Goal: Entertainment & Leisure: Browse casually

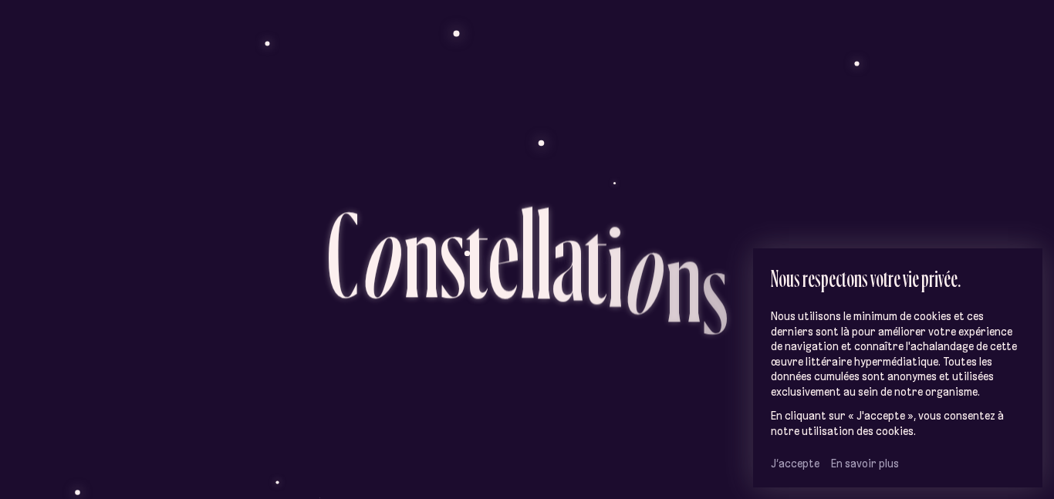
click at [774, 463] on span "J’accepte" at bounding box center [795, 464] width 49 height 14
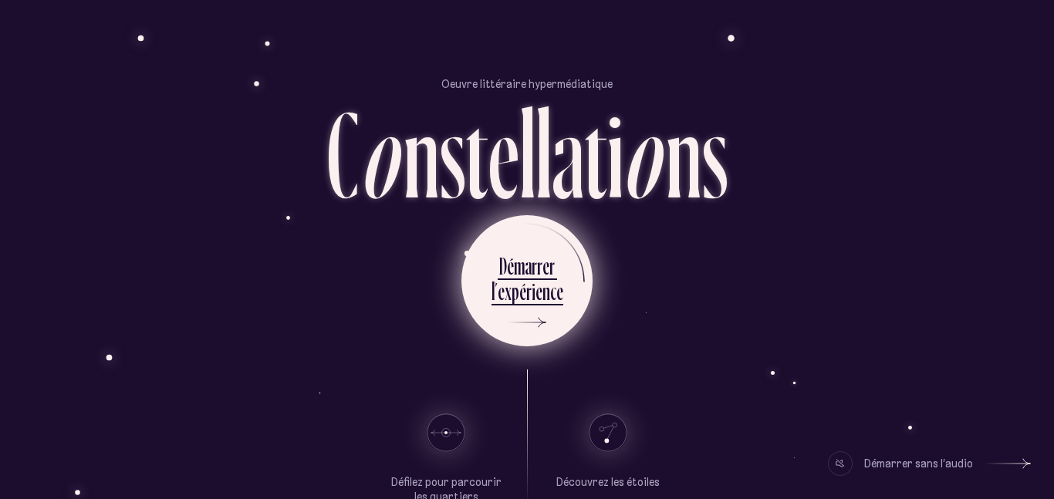
click at [557, 292] on div "e" at bounding box center [560, 291] width 7 height 30
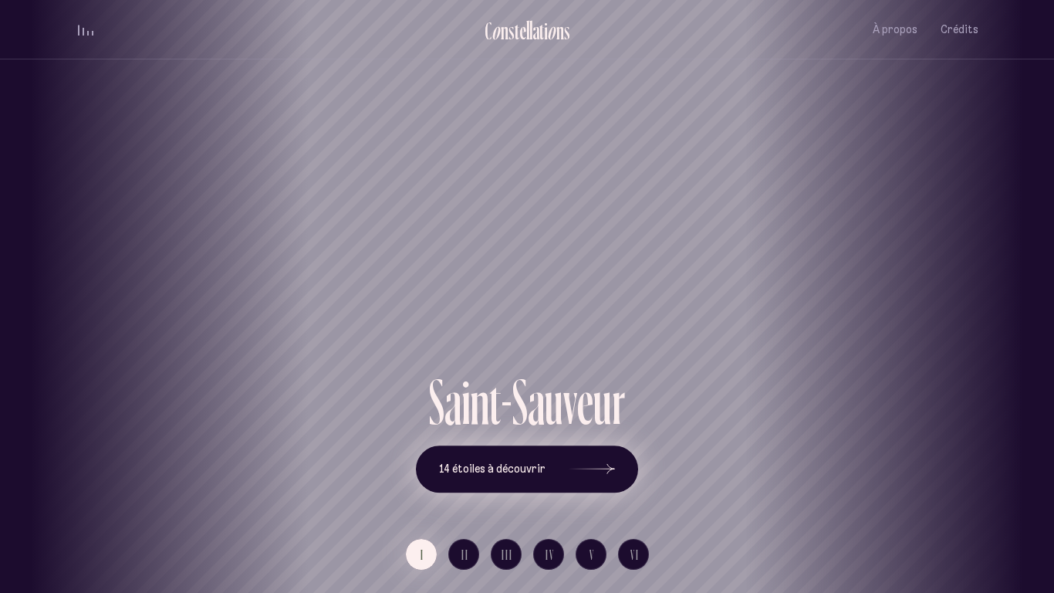
click at [569, 468] on div at bounding box center [592, 469] width 46 height 11
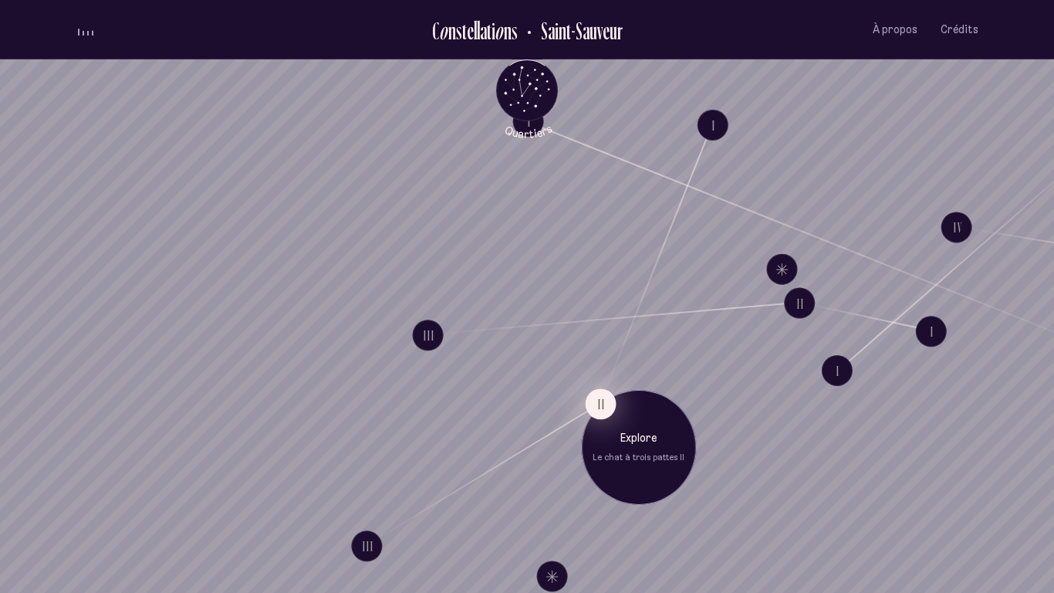
click at [593, 401] on button "II" at bounding box center [600, 403] width 31 height 31
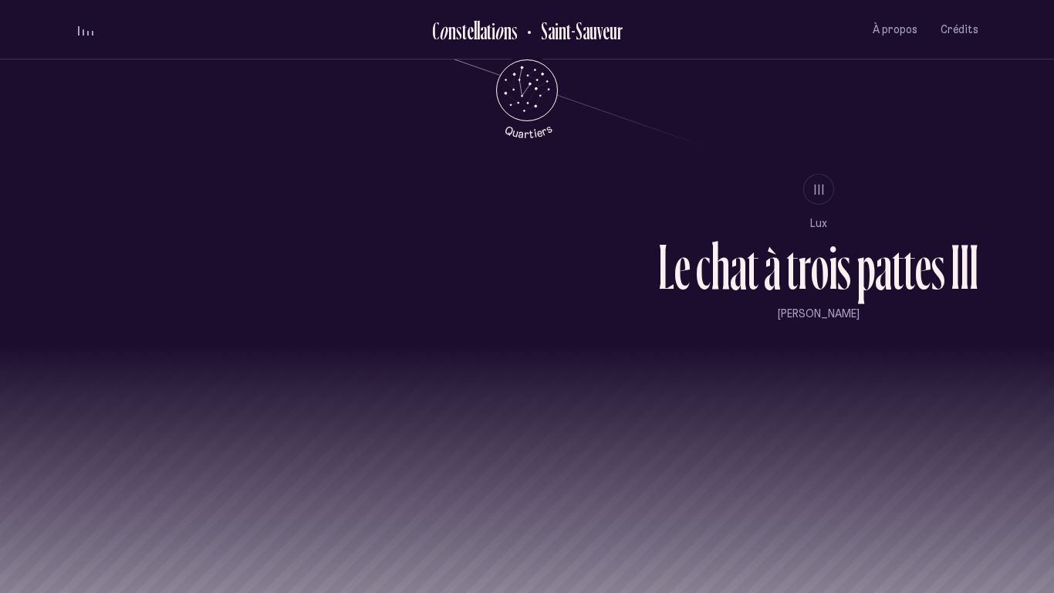
scroll to position [1534, 0]
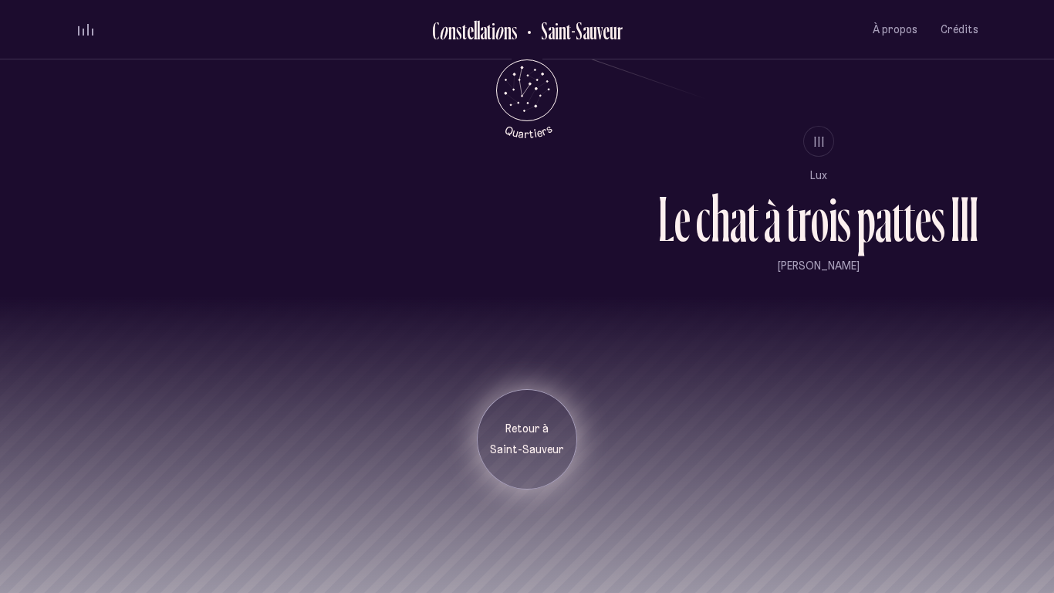
click at [530, 453] on p "Saint-Sauveur" at bounding box center [527, 449] width 77 height 15
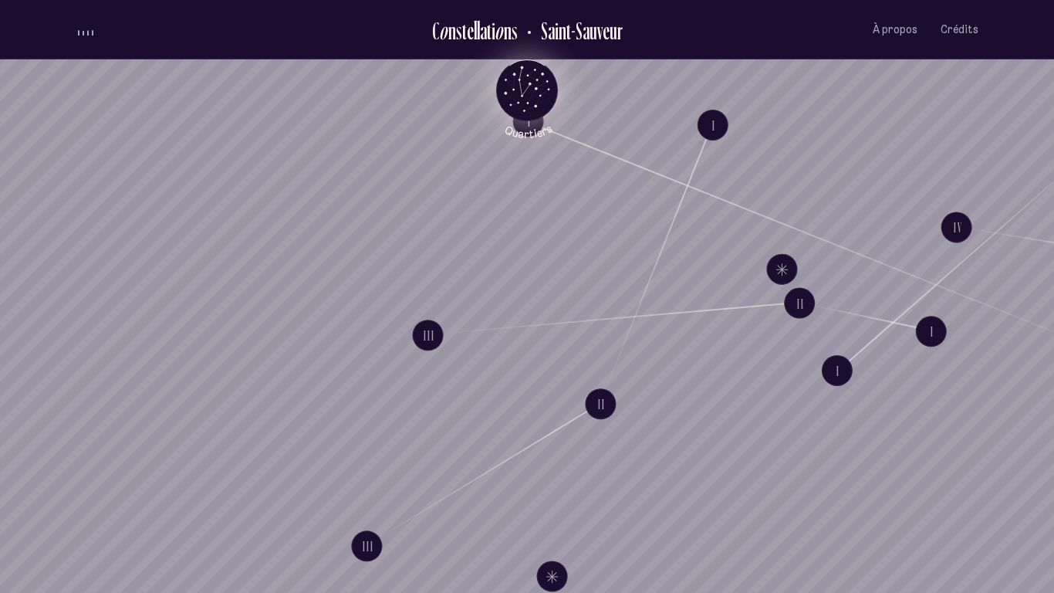
click at [532, 110] on icon "Quartiers" at bounding box center [527, 115] width 90 height 47
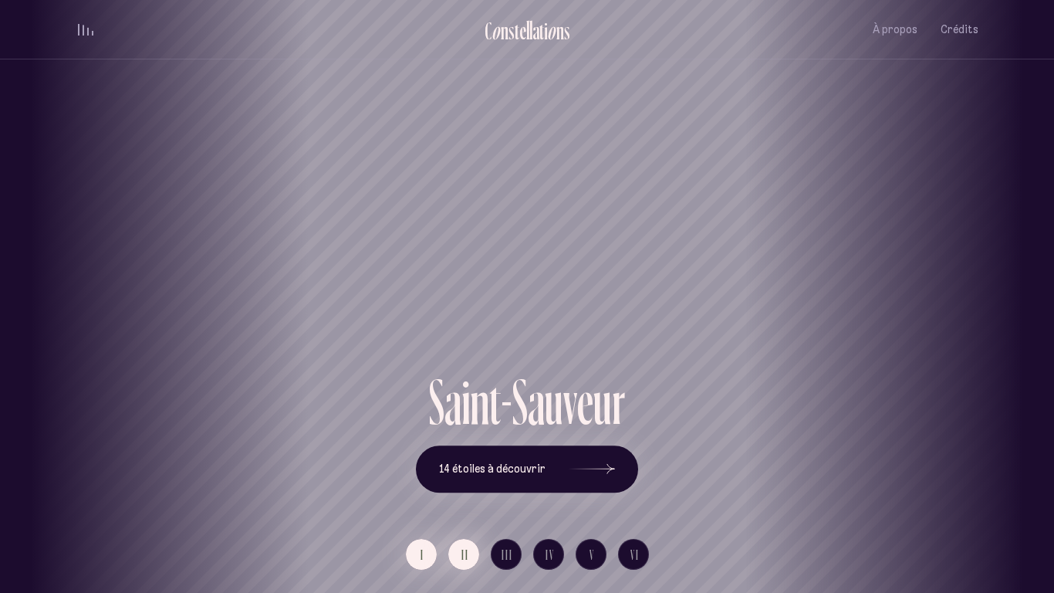
click at [467, 499] on span "II" at bounding box center [466, 554] width 8 height 13
click at [512, 499] on div "[GEOGRAPHIC_DATA] [GEOGRAPHIC_DATA] [GEOGRAPHIC_DATA][PERSON_NAME][GEOGRAPHIC_D…" at bounding box center [527, 296] width 1054 height 593
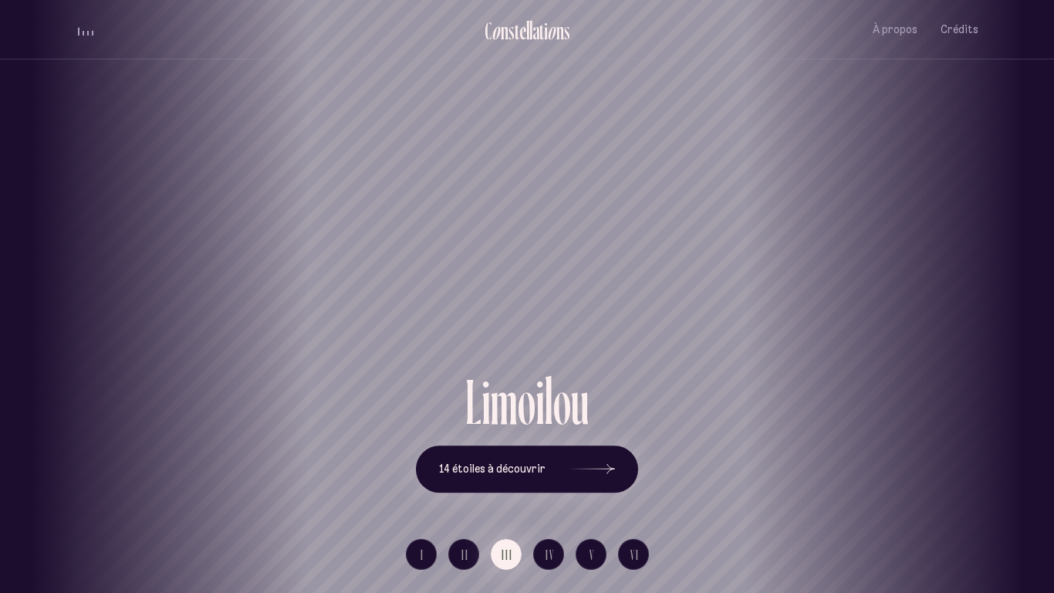
click at [556, 499] on div "[GEOGRAPHIC_DATA] [GEOGRAPHIC_DATA] [GEOGRAPHIC_DATA][PERSON_NAME][GEOGRAPHIC_D…" at bounding box center [527, 296] width 1054 height 593
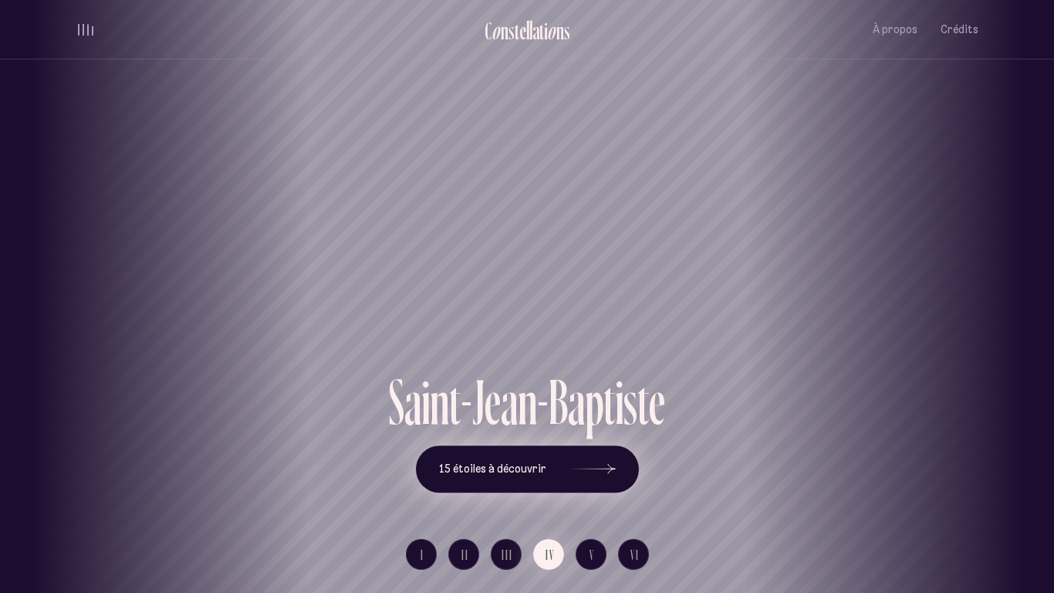
click at [519, 479] on button "15 étoiles à découvrir" at bounding box center [527, 469] width 223 height 48
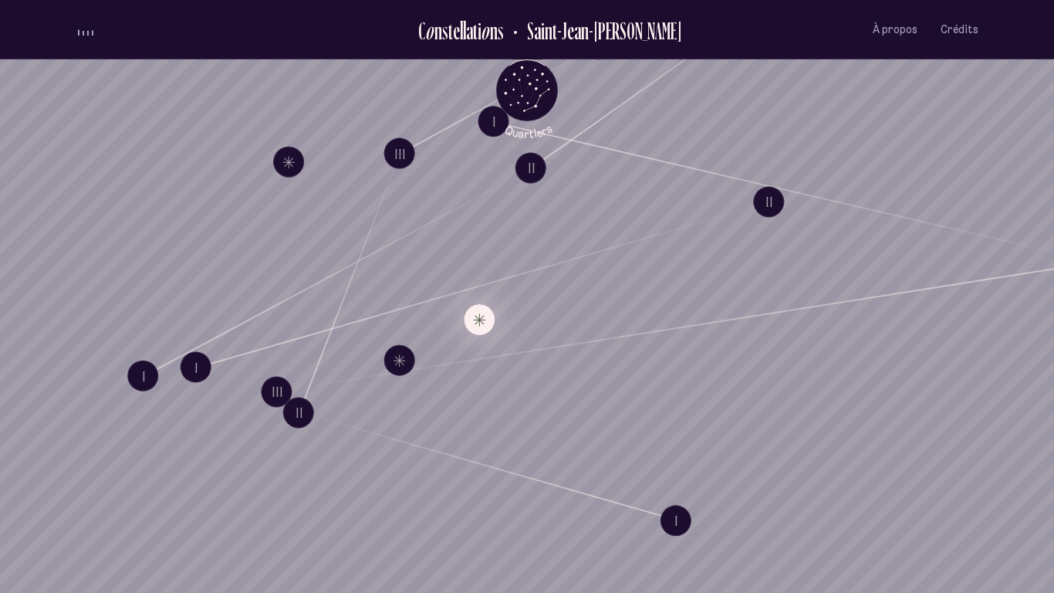
click at [485, 325] on button "Explore Étoile solitaire IX" at bounding box center [479, 319] width 31 height 31
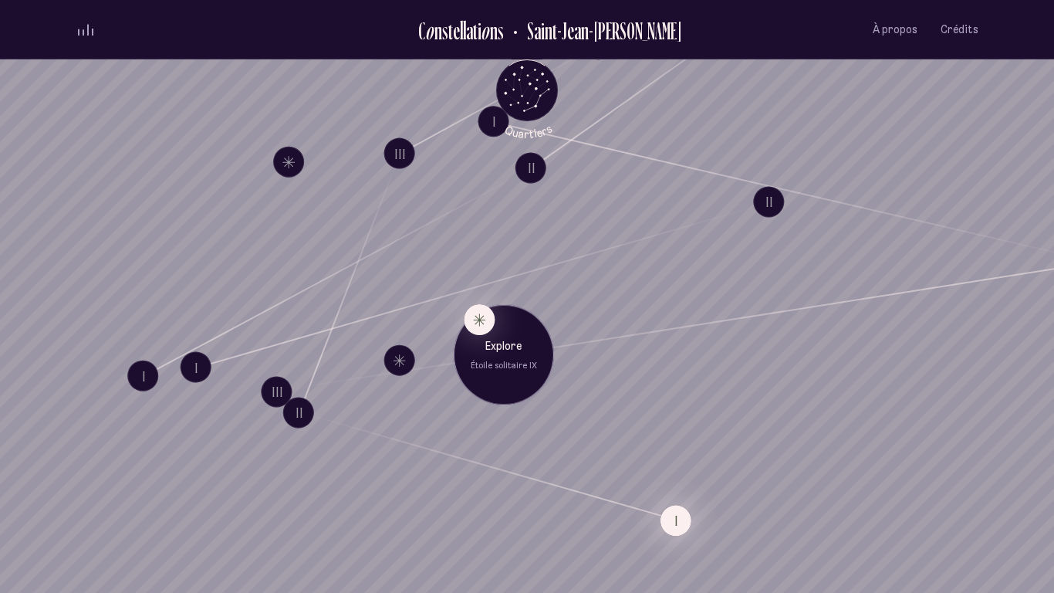
click at [679, 499] on button "I" at bounding box center [676, 520] width 31 height 31
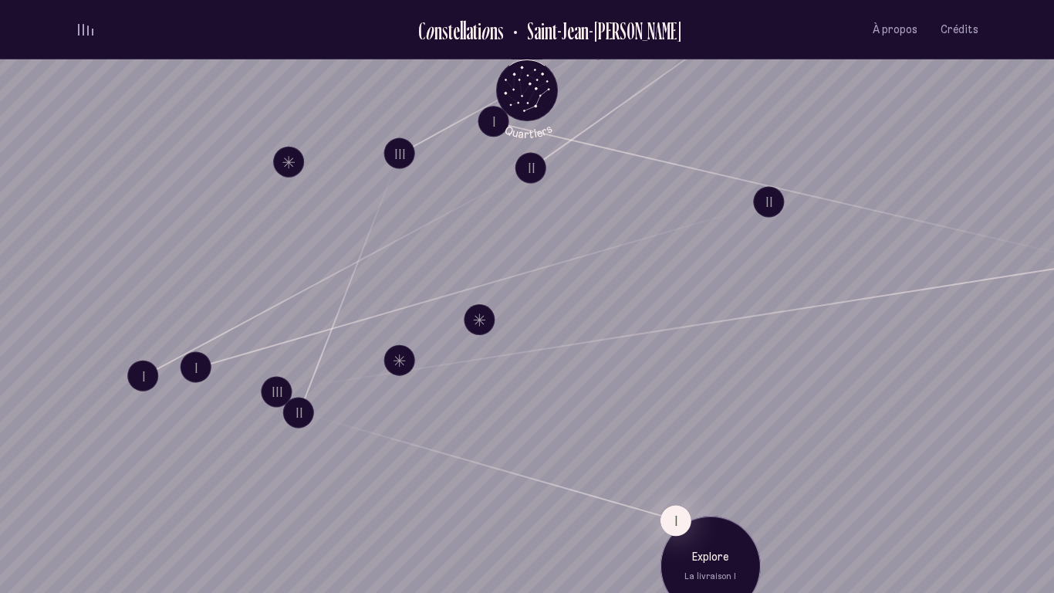
click at [678, 499] on div "Explore La livraison I" at bounding box center [711, 566] width 100 height 100
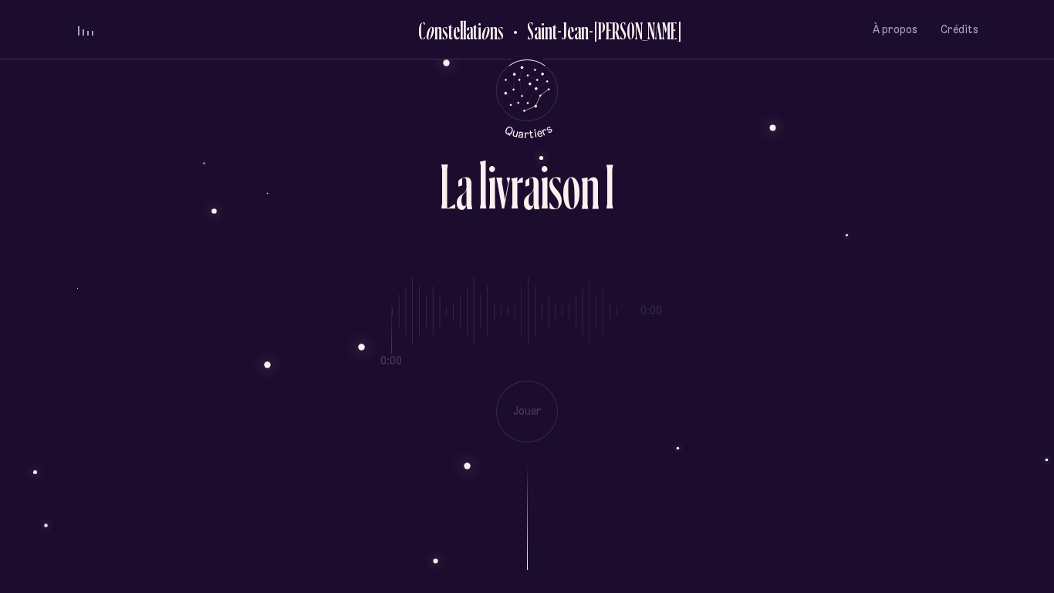
click at [538, 423] on div "0:00 0:00 Jouer" at bounding box center [527, 347] width 903 height 189
click at [533, 411] on div "0:00 0:00 Jouer" at bounding box center [527, 347] width 903 height 189
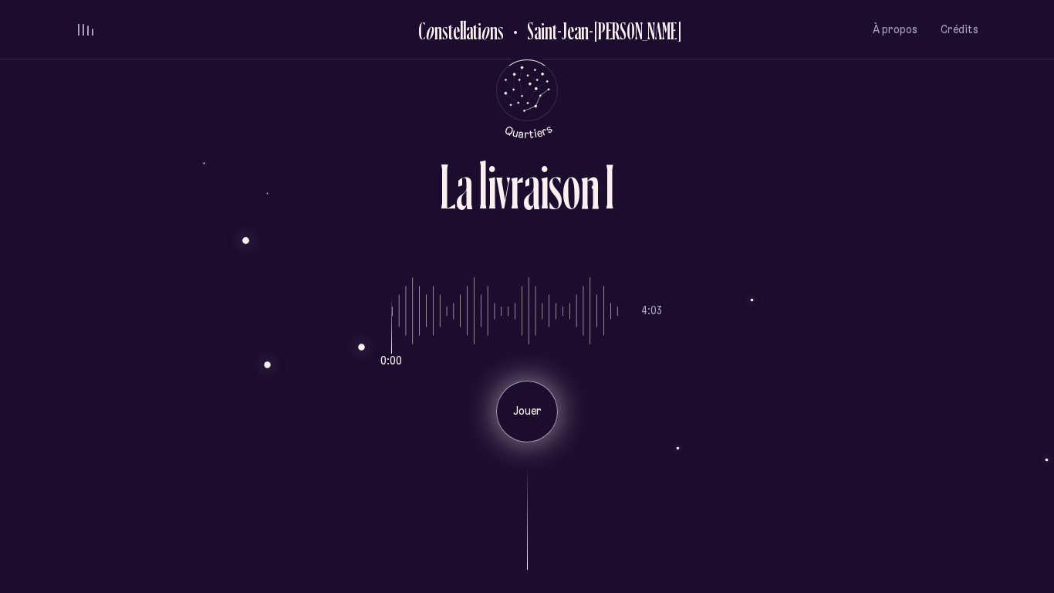
click at [524, 418] on p "Jouer" at bounding box center [527, 411] width 39 height 15
click at [702, 93] on div "L a l i v r a i s o n I 0:00 4:03 Jouer" at bounding box center [527, 296] width 926 height 593
click at [496, 84] on div "Retour au menu principal" at bounding box center [527, 90] width 62 height 65
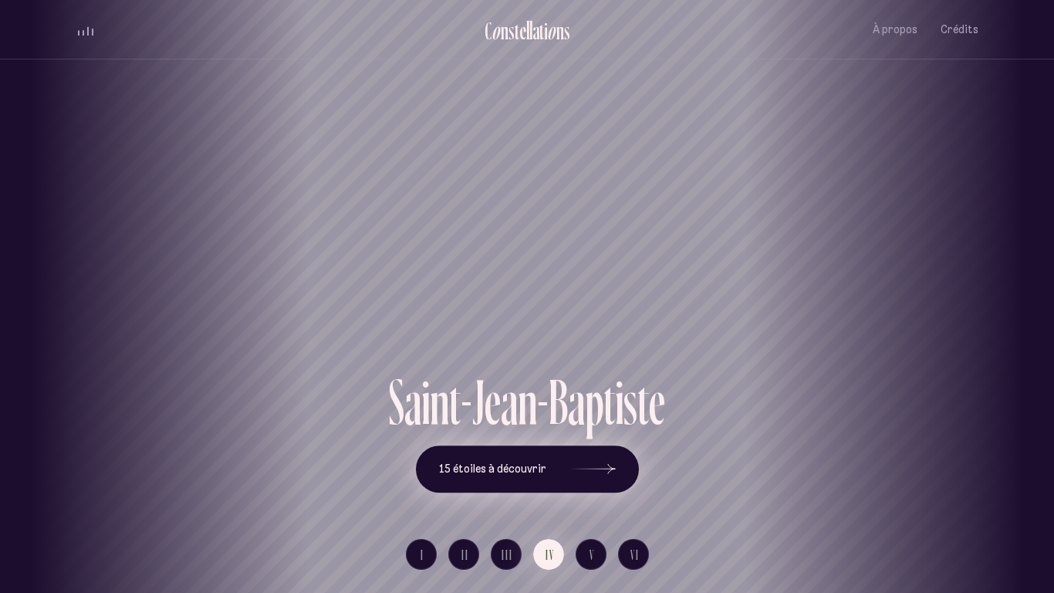
click at [594, 484] on icon at bounding box center [593, 469] width 46 height 116
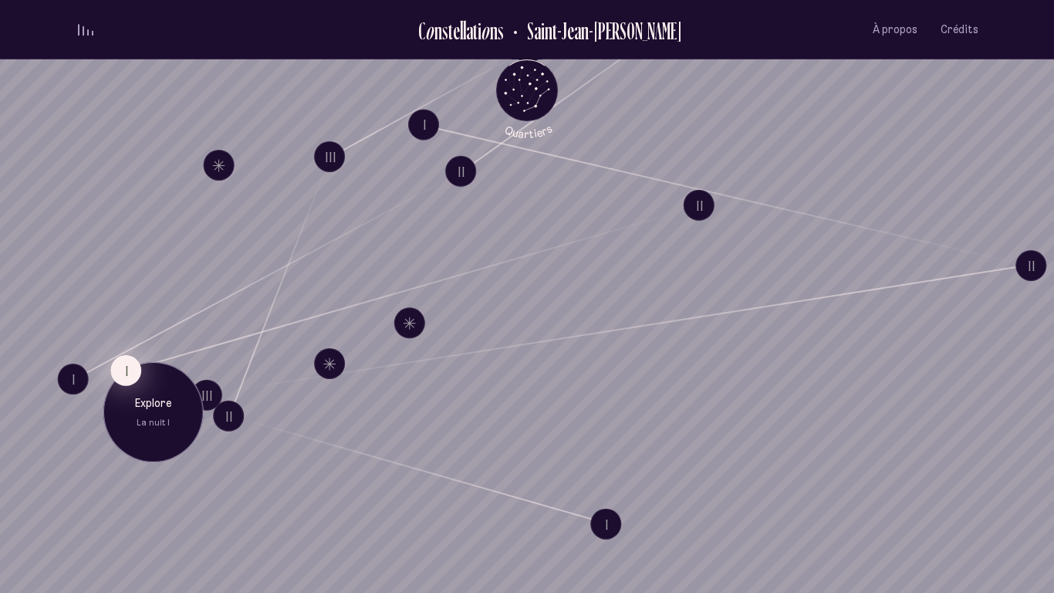
click at [124, 363] on button "I" at bounding box center [125, 370] width 31 height 31
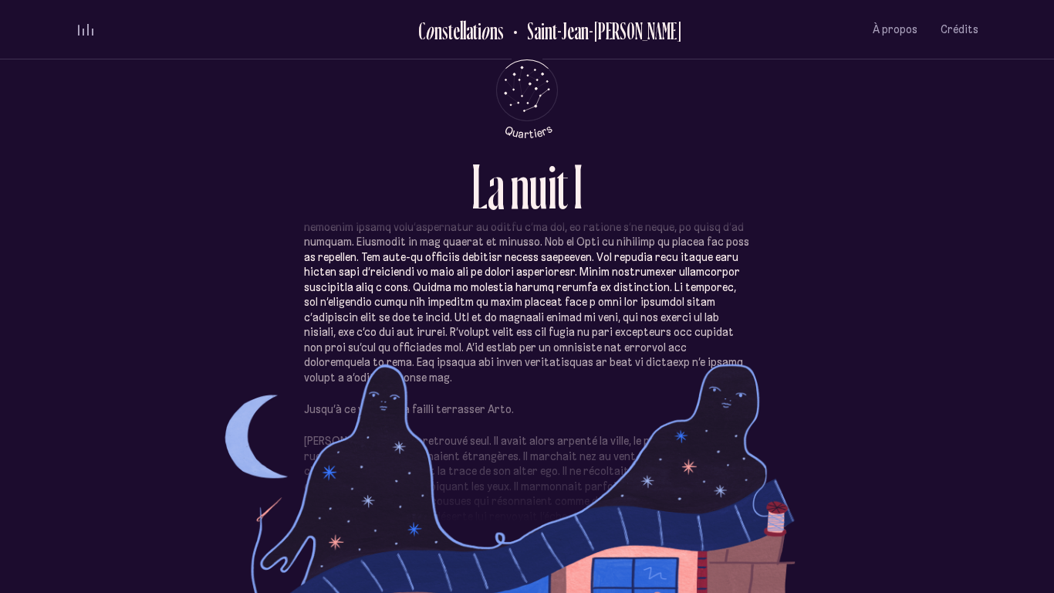
scroll to position [94, 0]
click at [501, 355] on p at bounding box center [527, 272] width 446 height 226
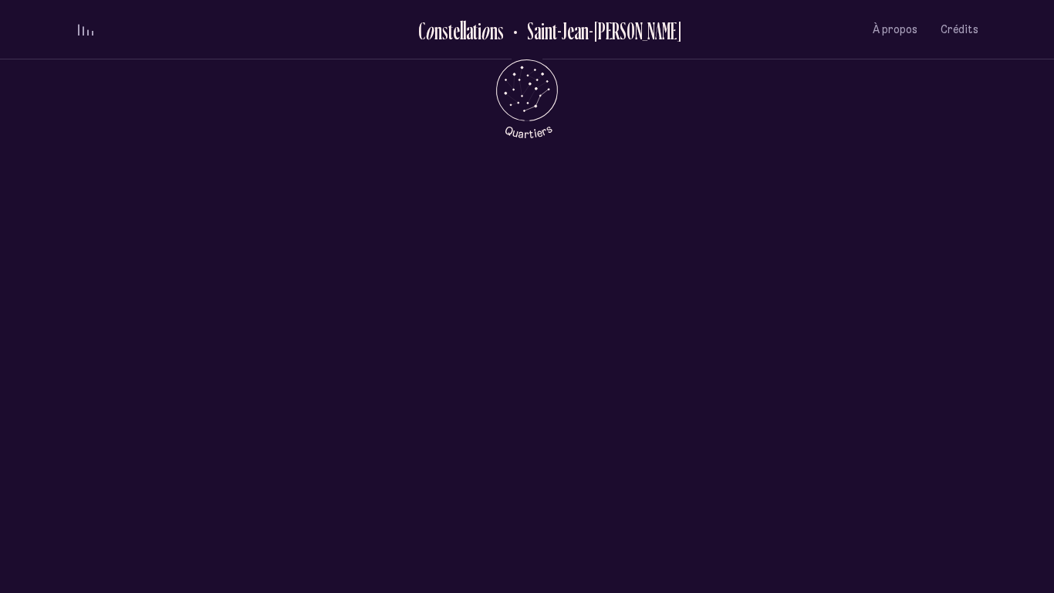
scroll to position [749, 0]
click at [537, 90] on icon "Retour au menu principal" at bounding box center [527, 89] width 46 height 46
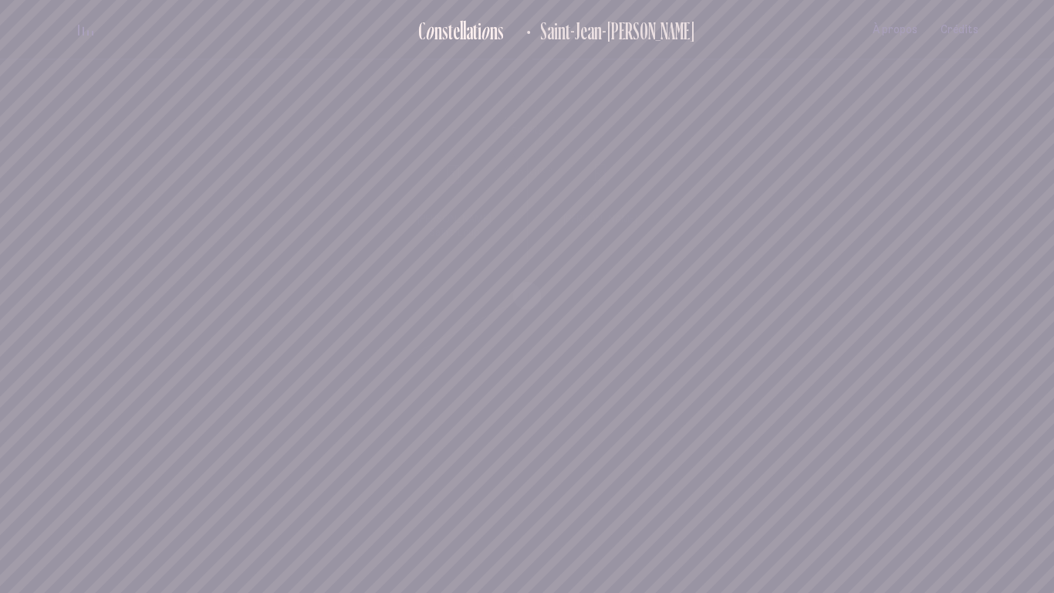
scroll to position [0, 0]
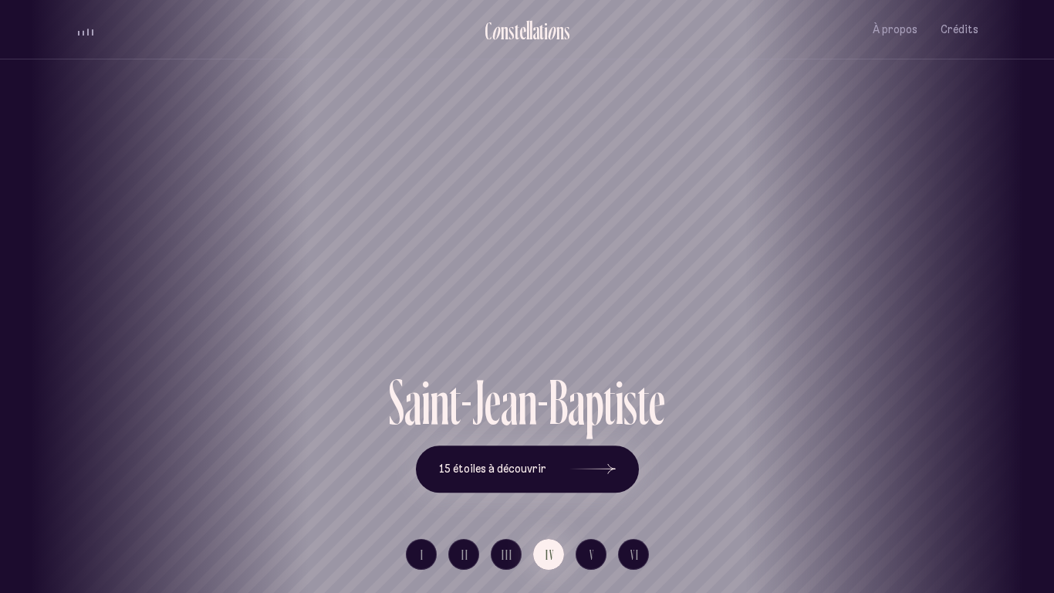
click at [418, 499] on div "[GEOGRAPHIC_DATA] [GEOGRAPHIC_DATA] [GEOGRAPHIC_DATA][PERSON_NAME][GEOGRAPHIC_D…" at bounding box center [527, 296] width 1054 height 593
click at [428, 499] on ul "I II III IV V VI" at bounding box center [527, 560] width 243 height 42
click at [421, 499] on div "[GEOGRAPHIC_DATA] [GEOGRAPHIC_DATA] [GEOGRAPHIC_DATA][PERSON_NAME][GEOGRAPHIC_D…" at bounding box center [527, 296] width 1054 height 593
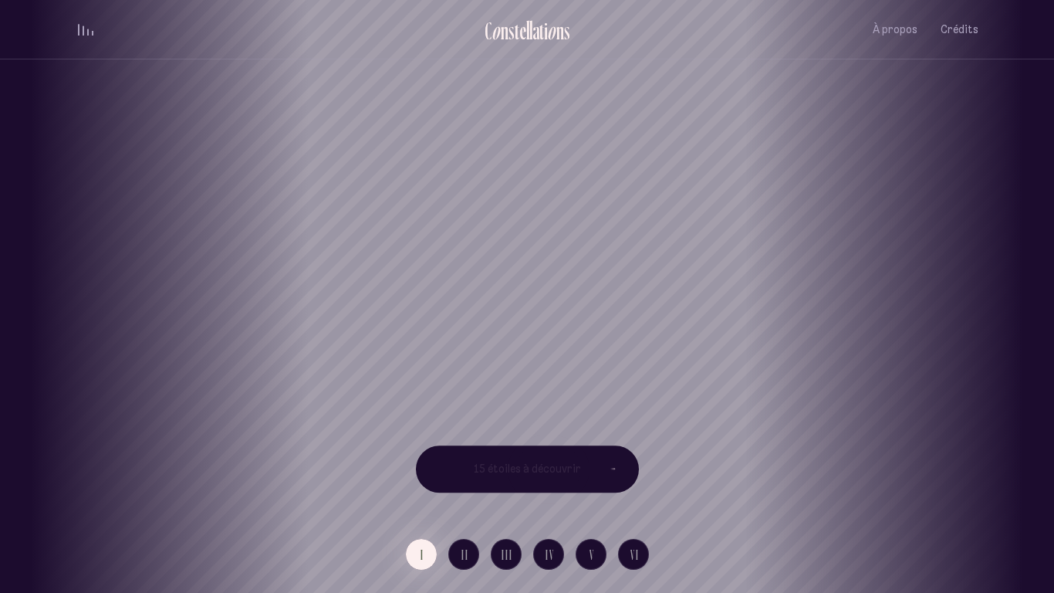
click at [459, 499] on div "[GEOGRAPHIC_DATA] [GEOGRAPHIC_DATA] [GEOGRAPHIC_DATA][PERSON_NAME][GEOGRAPHIC_D…" at bounding box center [527, 296] width 1054 height 593
click at [465, 499] on span "II" at bounding box center [466, 554] width 8 height 13
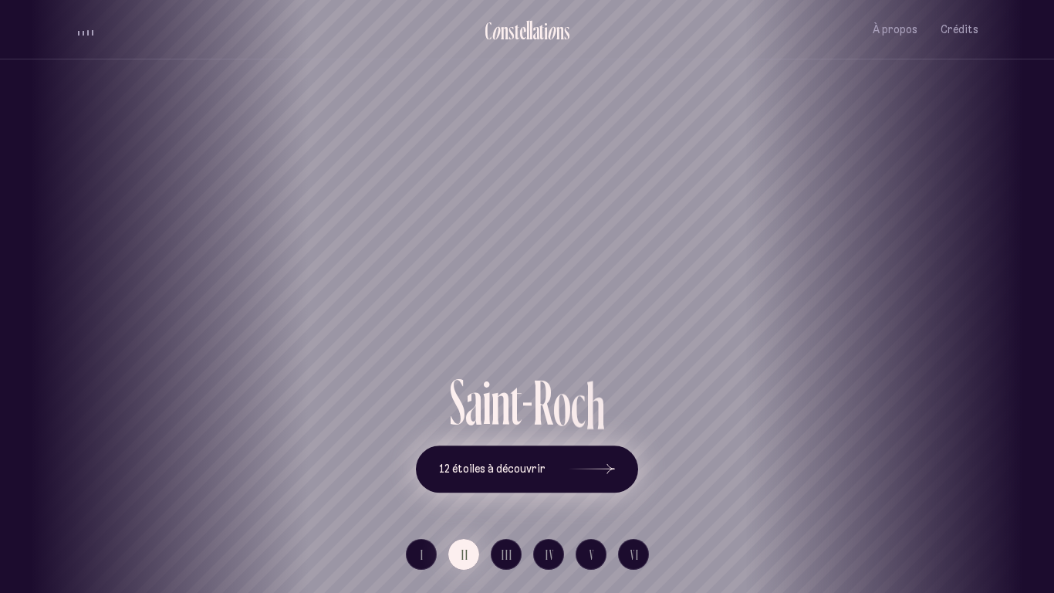
click at [527, 468] on span "12 étoiles à découvrir" at bounding box center [492, 468] width 107 height 13
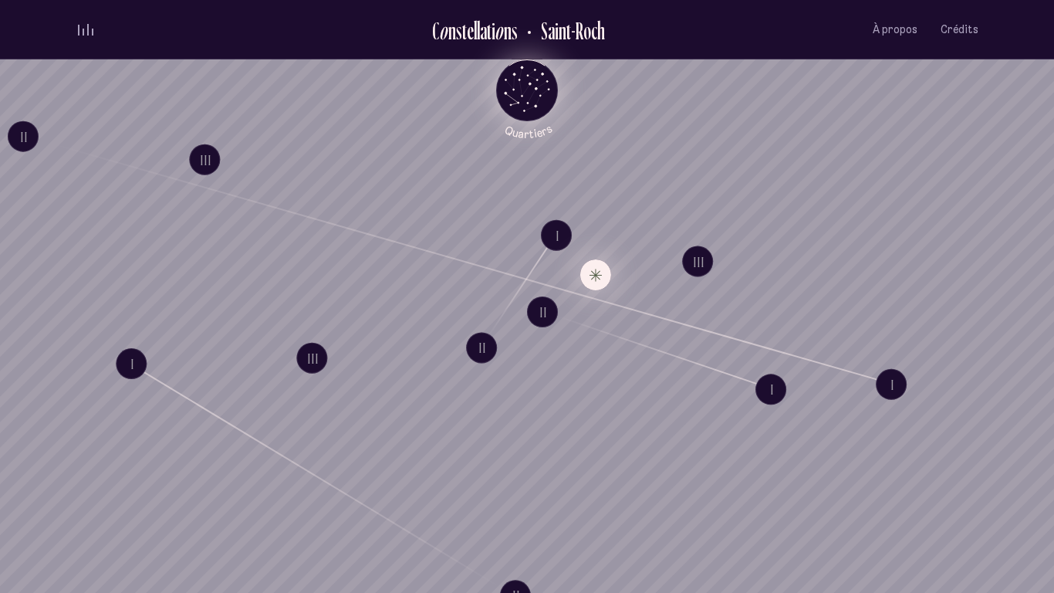
click at [597, 280] on button "Explore Étoile solitaire II" at bounding box center [596, 274] width 31 height 31
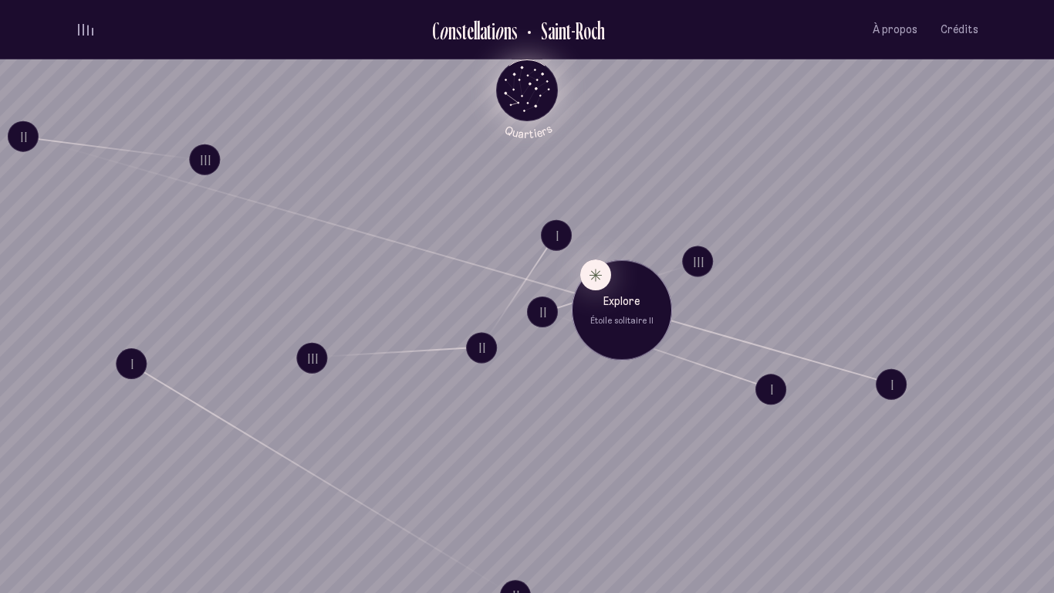
click at [628, 320] on p "Étoile solitaire II" at bounding box center [622, 320] width 77 height 12
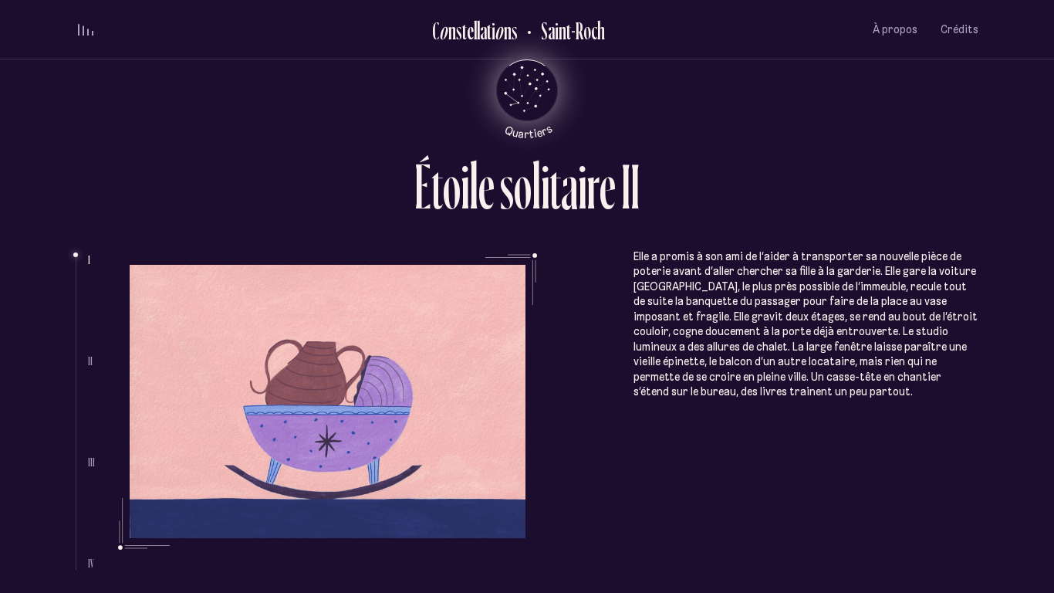
click at [70, 371] on div "É t o i l e s o l i t a i r e I I I II III IV Elle a promis à son ami de l’aide…" at bounding box center [527, 296] width 926 height 593
click at [84, 367] on ul at bounding box center [82, 413] width 12 height 313
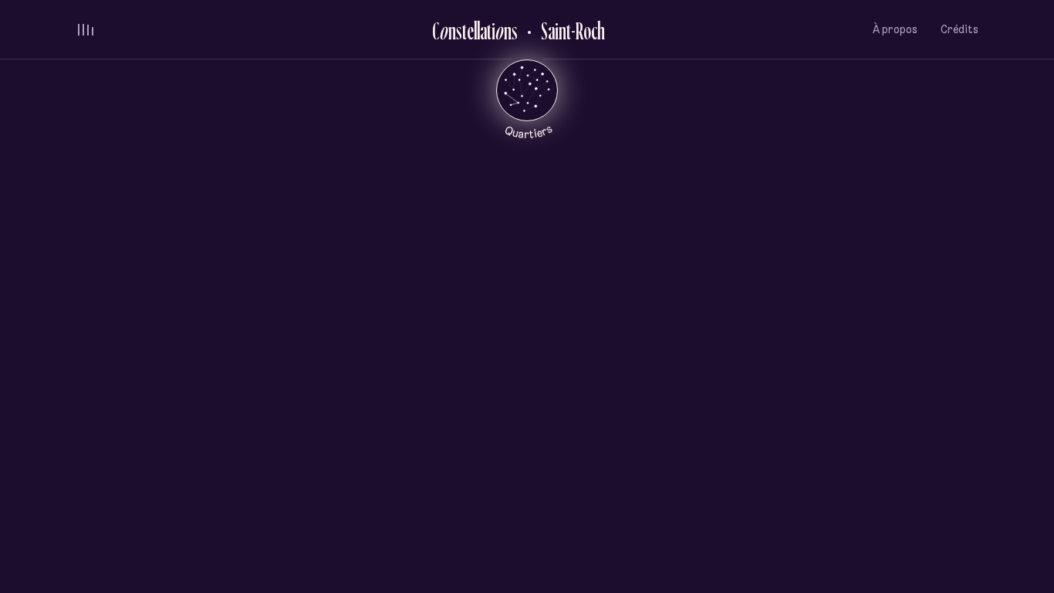
scroll to position [741, 0]
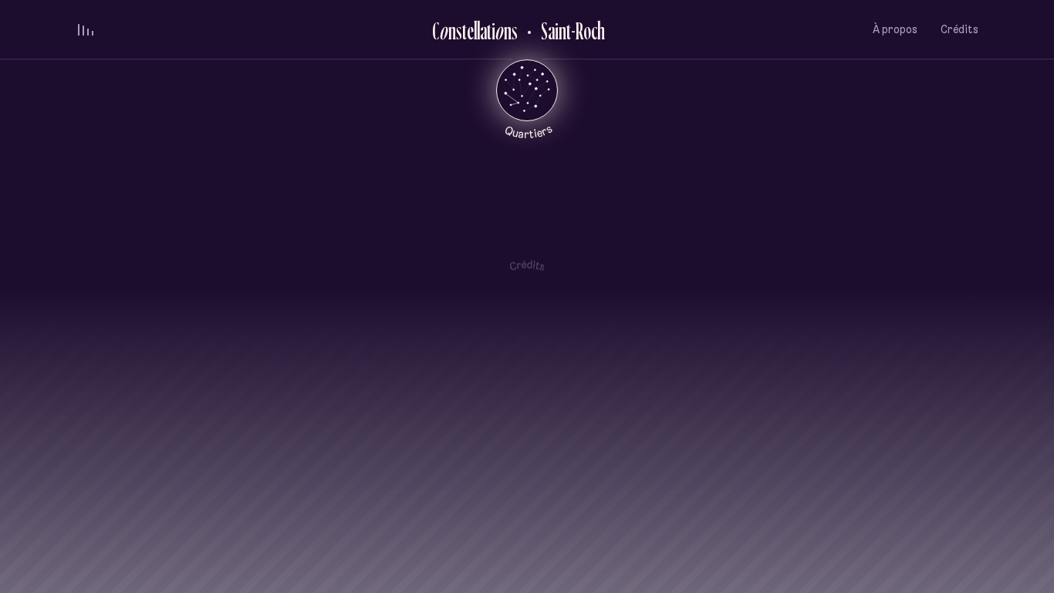
click at [746, 424] on div "[PERSON_NAME] [PERSON_NAME]" at bounding box center [527, 222] width 1054 height 741
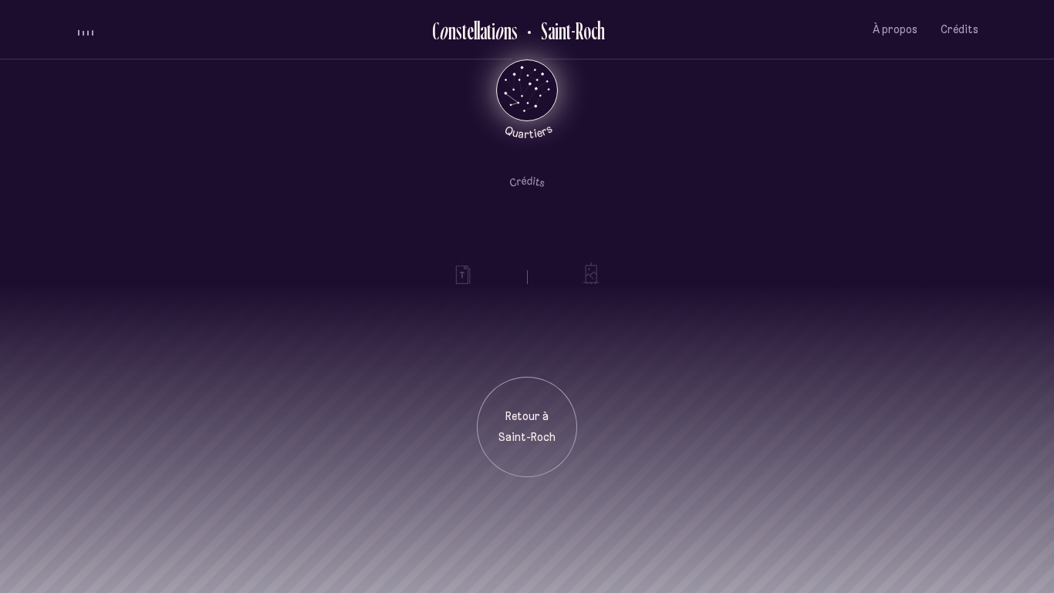
click at [522, 95] on icon "Quartiers" at bounding box center [527, 115] width 90 height 47
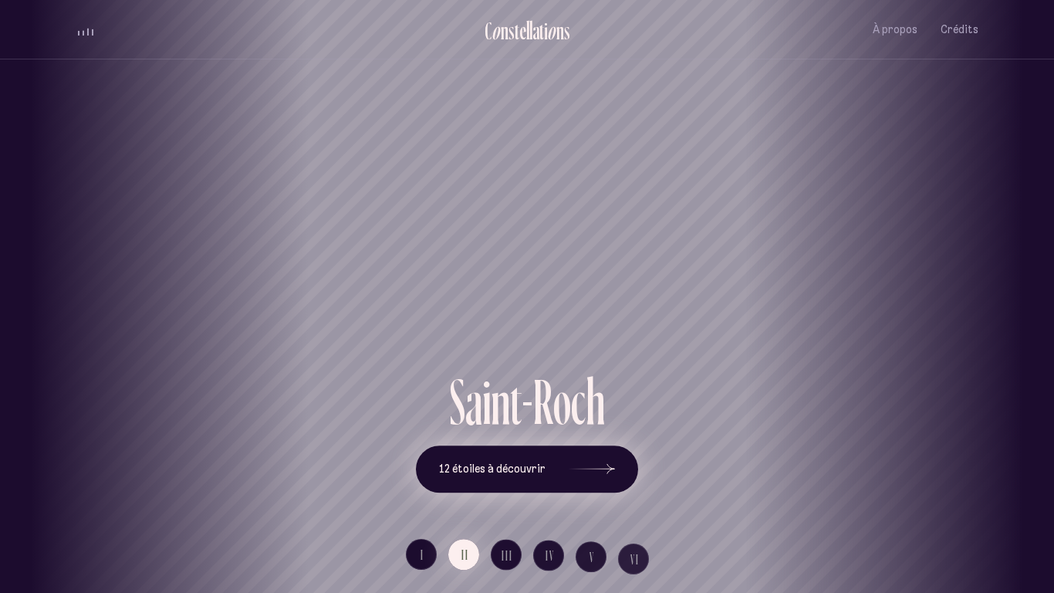
click at [527, 462] on span "12 étoiles à découvrir" at bounding box center [492, 468] width 107 height 13
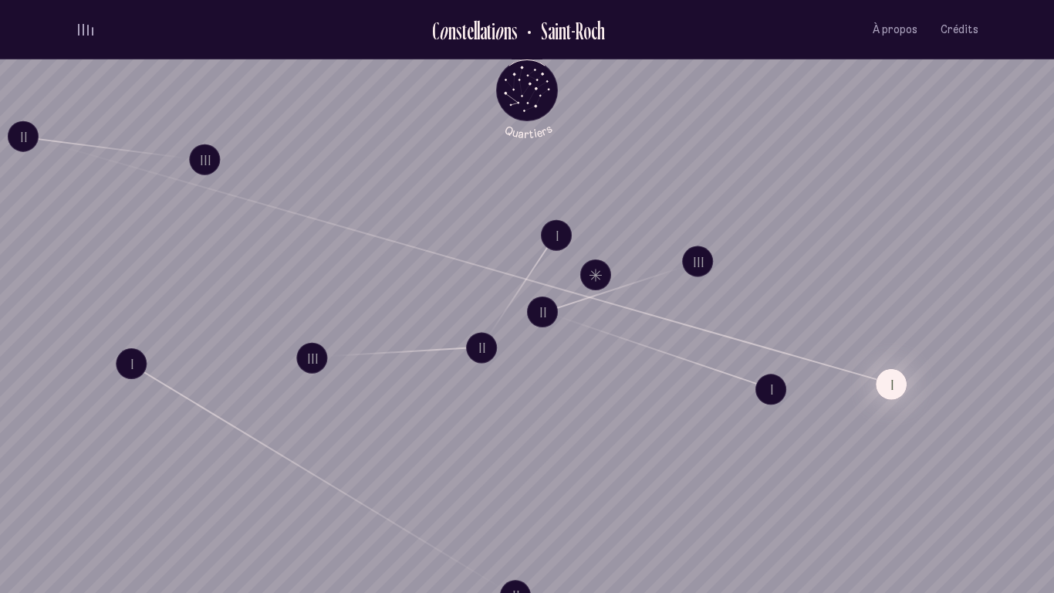
click at [906, 387] on button "I" at bounding box center [891, 384] width 31 height 31
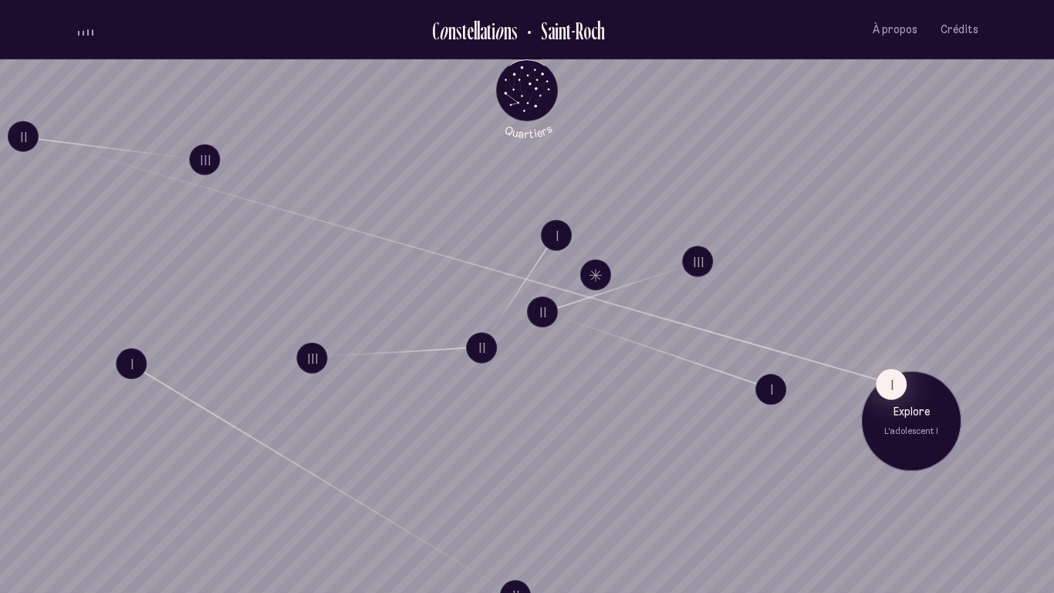
click at [894, 418] on p "Explore" at bounding box center [911, 412] width 77 height 15
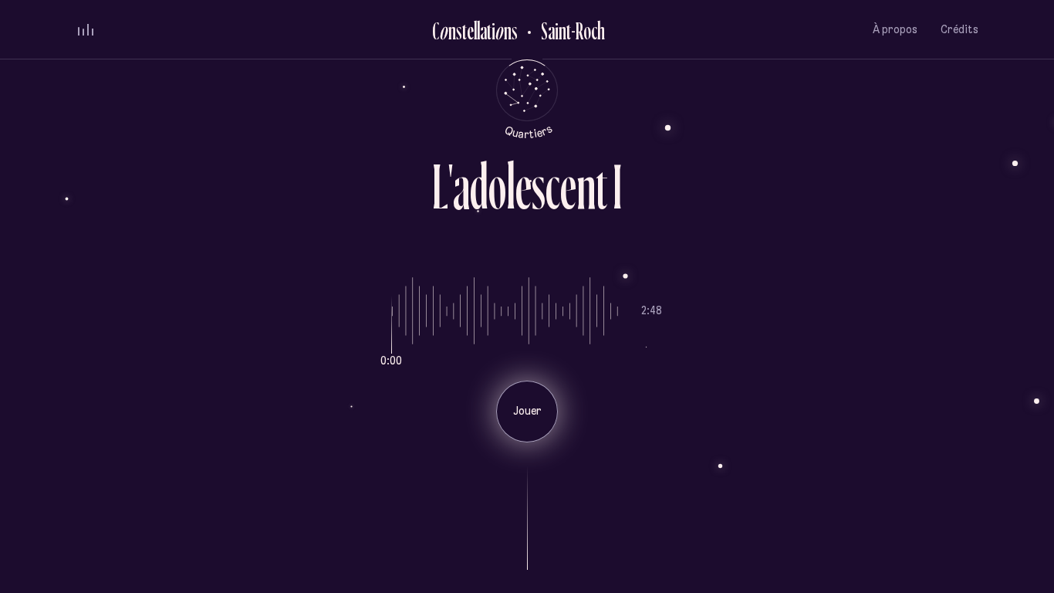
click at [526, 421] on div "Jouer" at bounding box center [527, 412] width 62 height 62
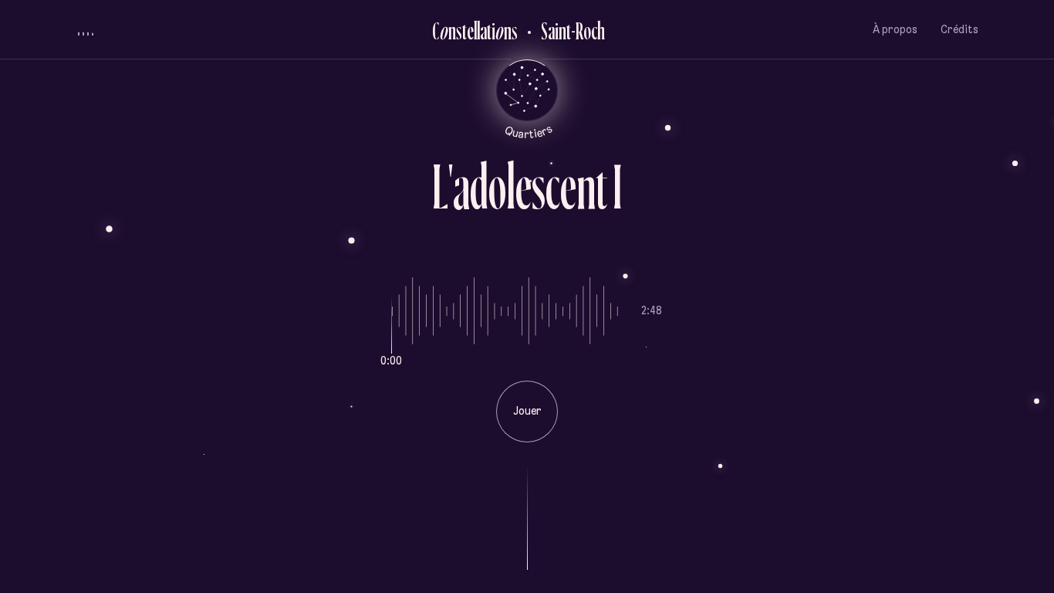
click at [526, 98] on icon "Quartiers" at bounding box center [527, 115] width 90 height 47
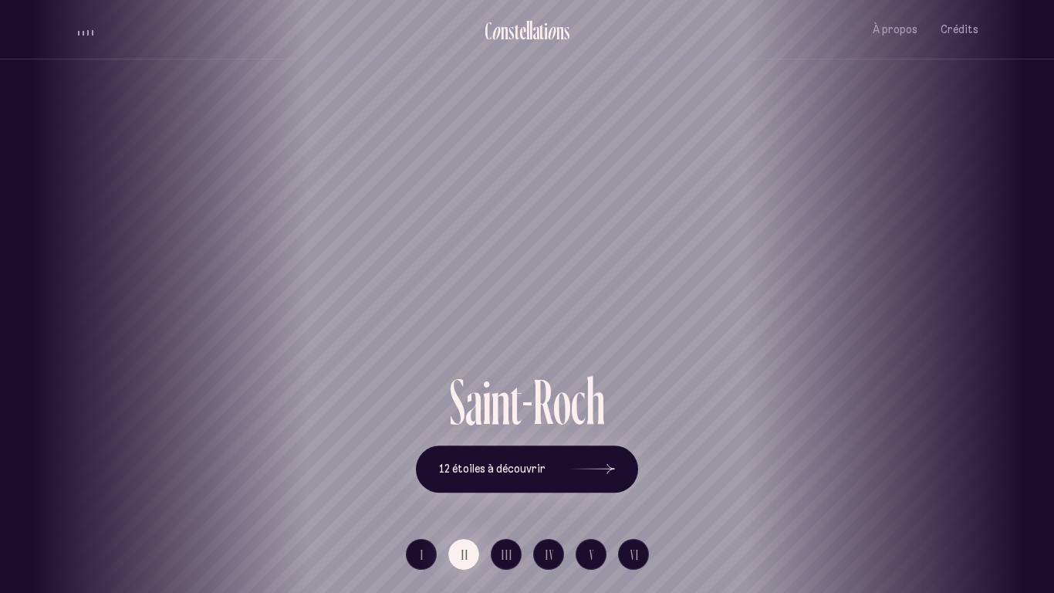
click at [423, 499] on div "[GEOGRAPHIC_DATA] [GEOGRAPHIC_DATA] [GEOGRAPHIC_DATA][PERSON_NAME][GEOGRAPHIC_D…" at bounding box center [527, 296] width 1054 height 593
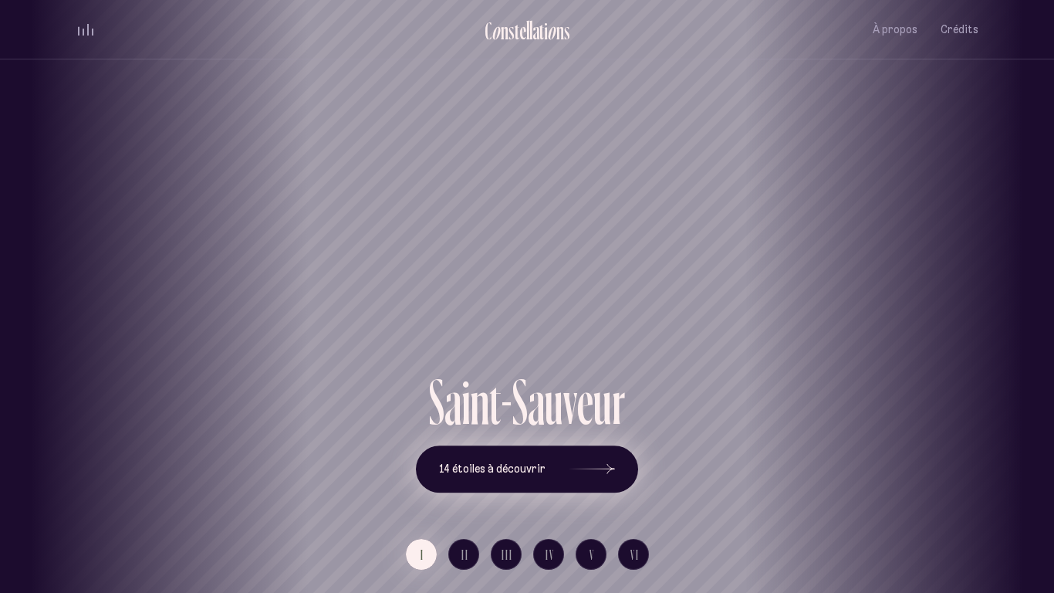
click at [592, 475] on icon at bounding box center [592, 469] width 46 height 116
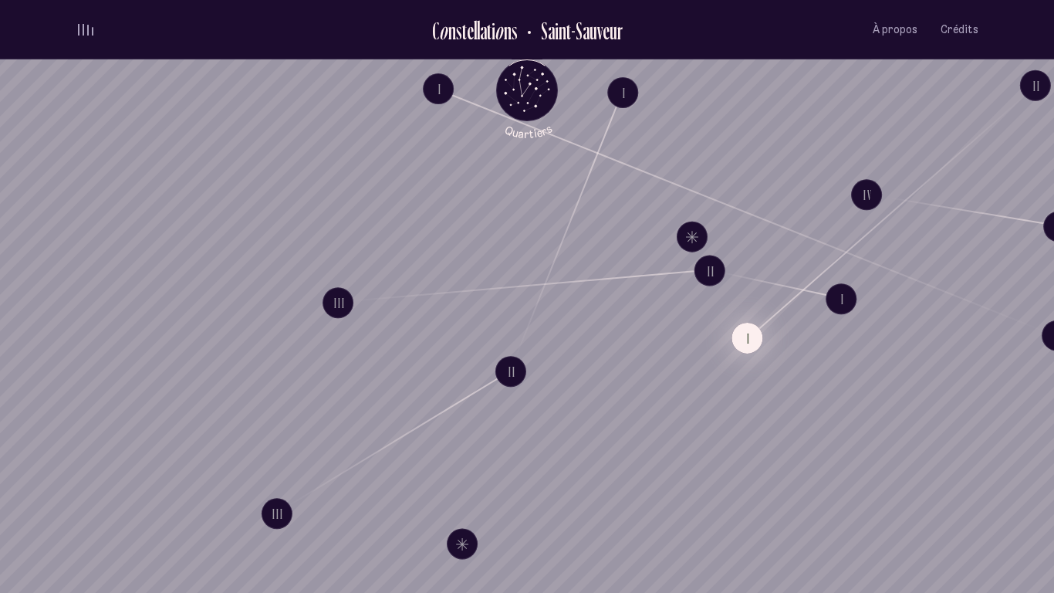
click at [752, 347] on button "I" at bounding box center [747, 338] width 31 height 31
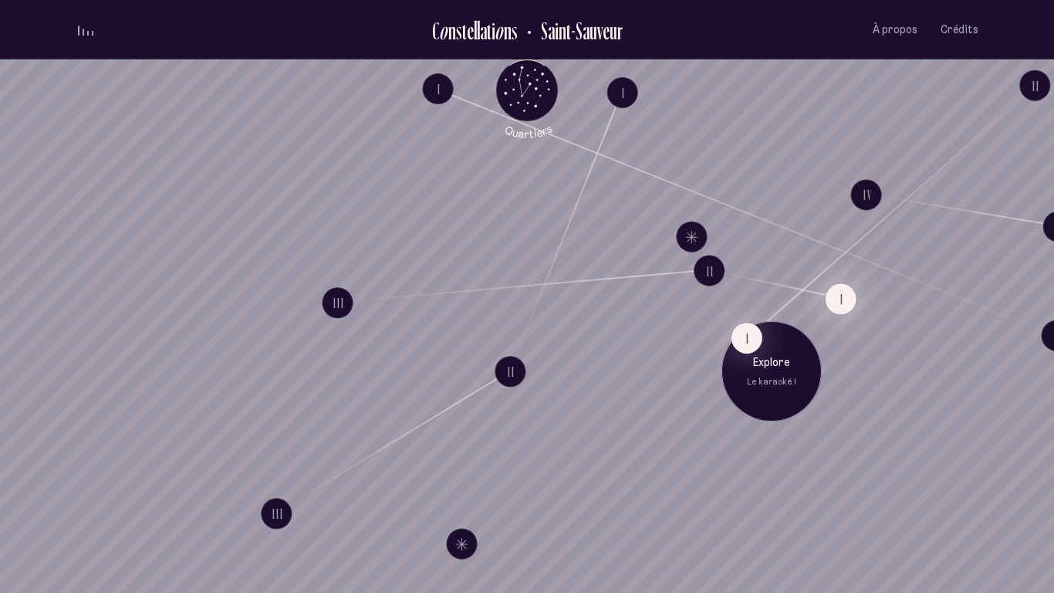
click at [850, 306] on button "I" at bounding box center [841, 298] width 31 height 31
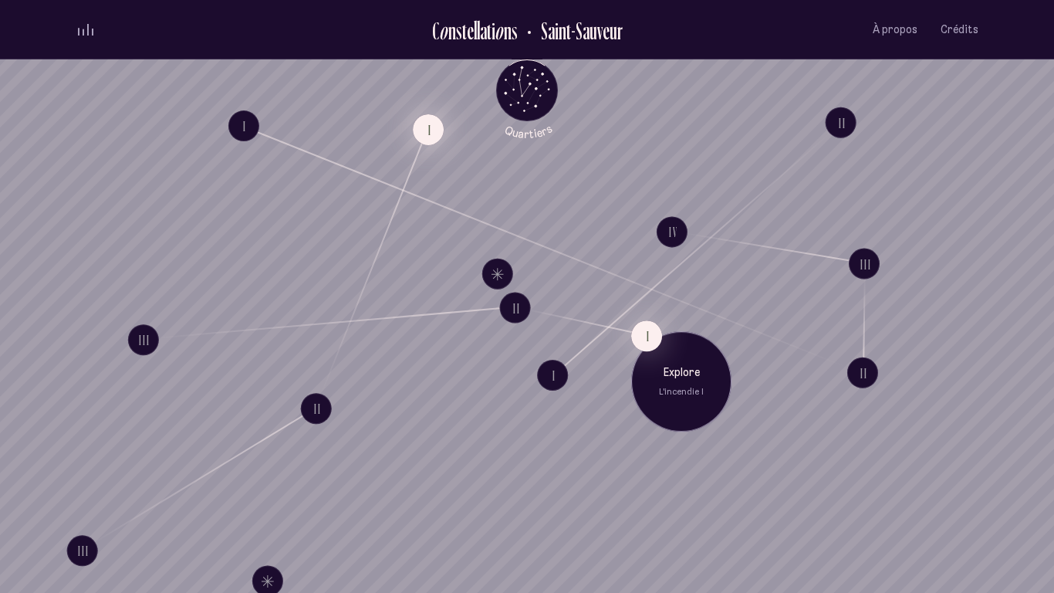
click at [425, 129] on button "I" at bounding box center [428, 129] width 31 height 31
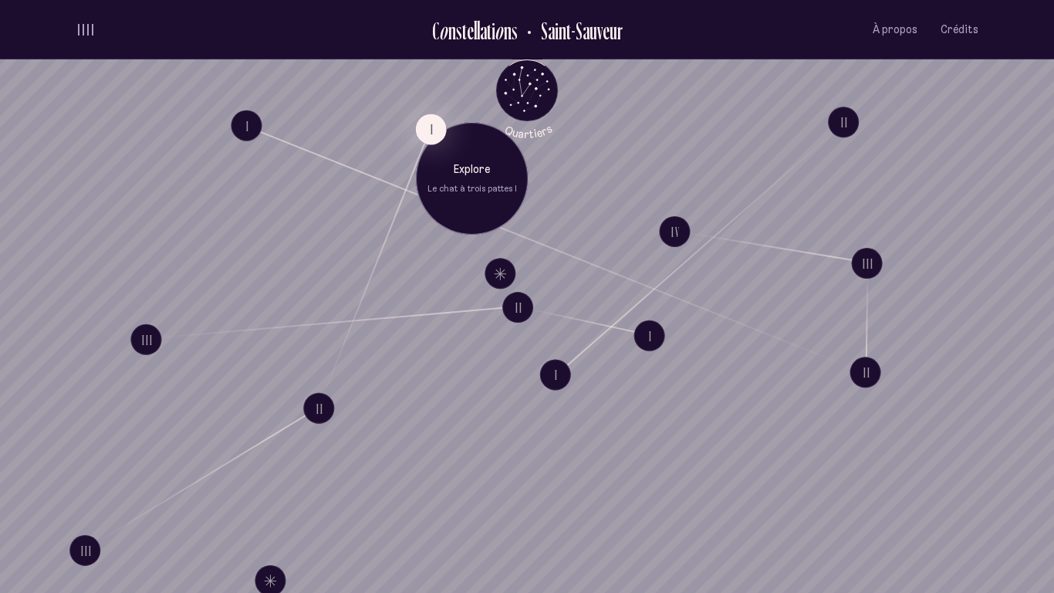
click at [461, 161] on div "Explore Le chat à trois pattes I" at bounding box center [472, 178] width 113 height 113
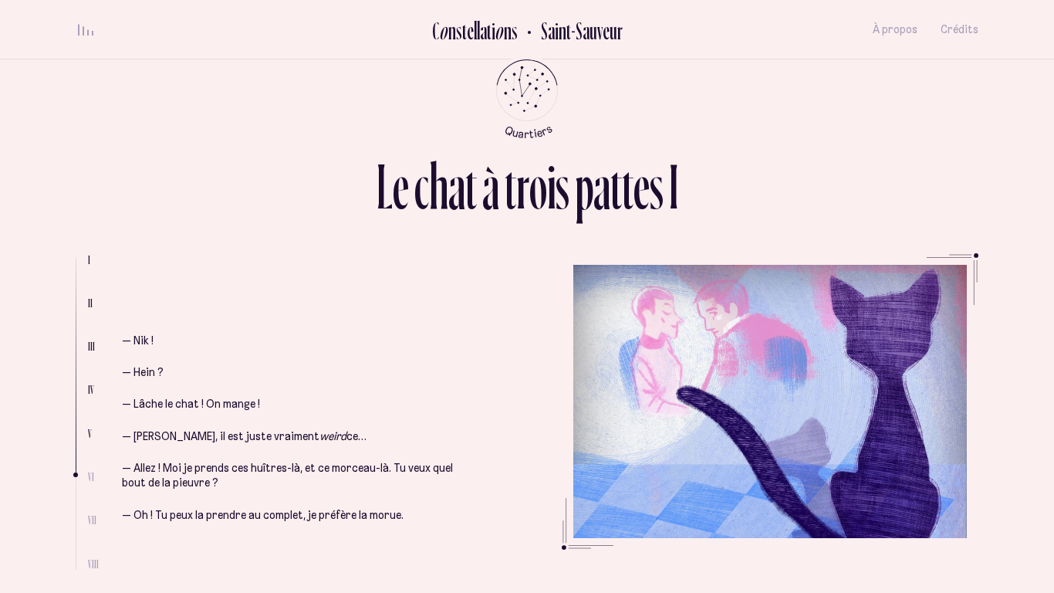
scroll to position [2683, 0]
